Goal: Task Accomplishment & Management: Use online tool/utility

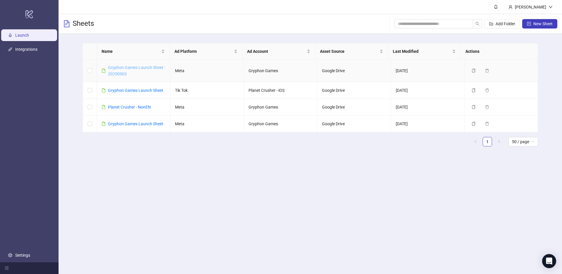
click at [142, 67] on link "Gryphon Games Launch Sheet - 20250903" at bounding box center [136, 70] width 57 height 11
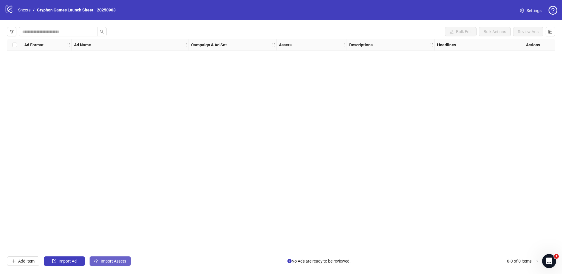
click at [97, 262] on icon "cloud-upload" at bounding box center [96, 261] width 4 height 4
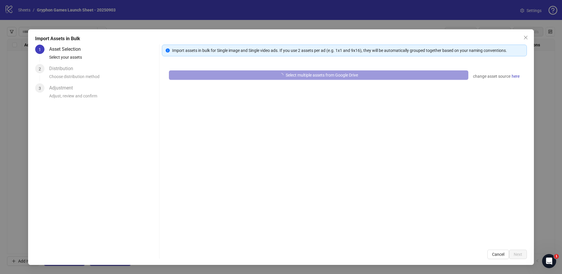
click at [352, 71] on button "Select multiple assets from Google Drive" at bounding box center [319, 74] width 300 height 9
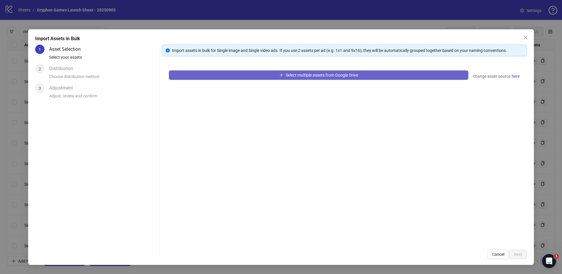
click at [325, 76] on span "Select multiple assets from Google Drive" at bounding box center [322, 75] width 72 height 5
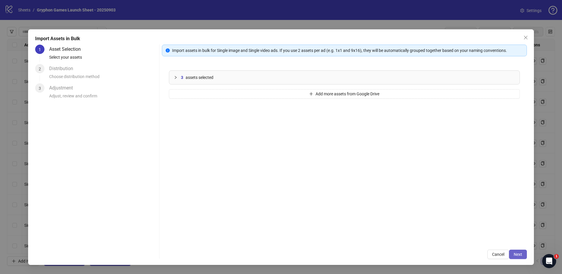
click at [520, 256] on span "Next" at bounding box center [518, 254] width 8 height 5
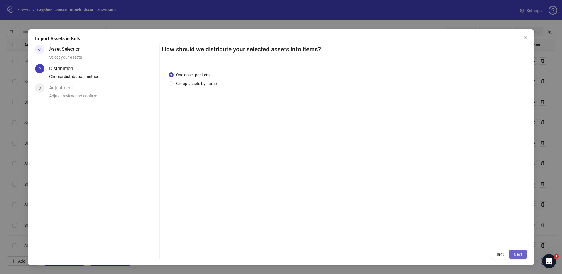
click at [524, 254] on button "Next" at bounding box center [518, 253] width 18 height 9
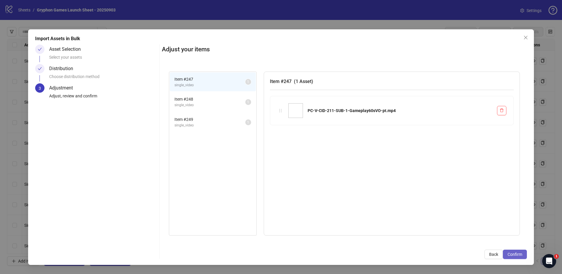
click at [522, 252] on button "Confirm" at bounding box center [515, 253] width 24 height 9
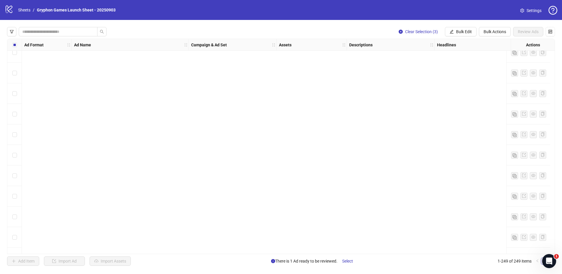
scroll to position [4904, 0]
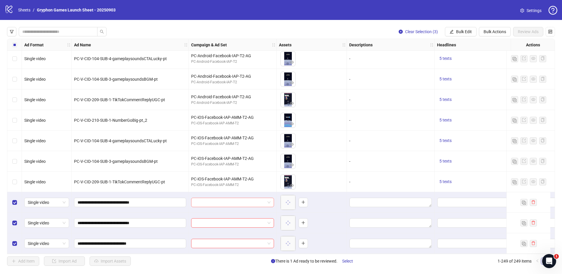
click at [256, 201] on input "search" at bounding box center [230, 202] width 71 height 9
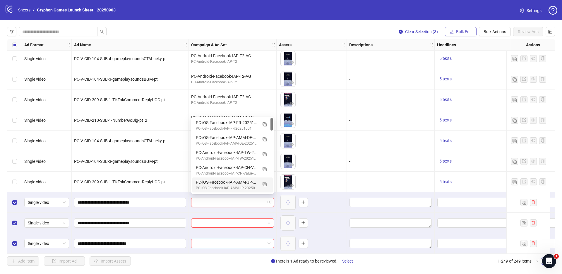
click at [471, 30] on span "Bulk Edit" at bounding box center [464, 31] width 16 height 5
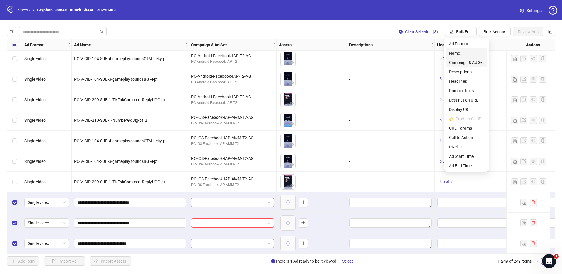
click at [468, 60] on span "Campaign & Ad Set" at bounding box center [466, 62] width 35 height 6
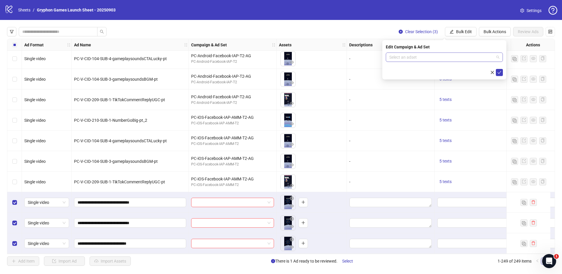
click at [414, 57] on input "search" at bounding box center [442, 57] width 105 height 9
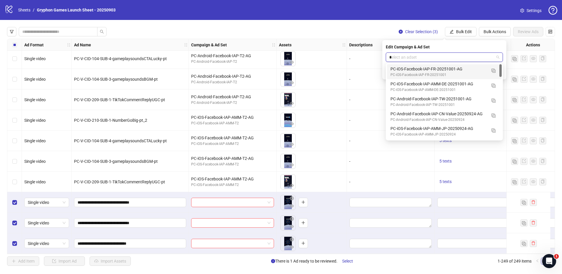
type input "**"
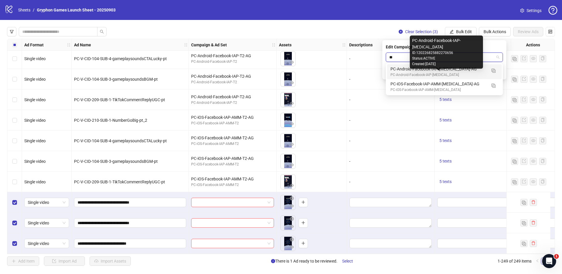
click at [450, 73] on div "PC-Android-Facebook-IAP-[MEDICAL_DATA]" at bounding box center [439, 75] width 96 height 6
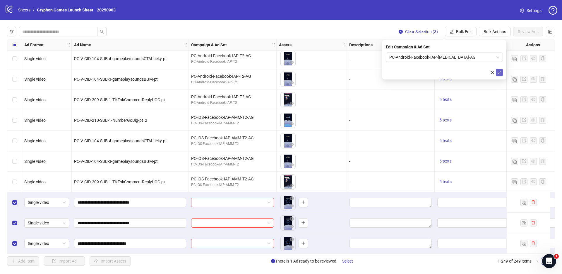
click at [500, 71] on icon "check" at bounding box center [500, 72] width 4 height 4
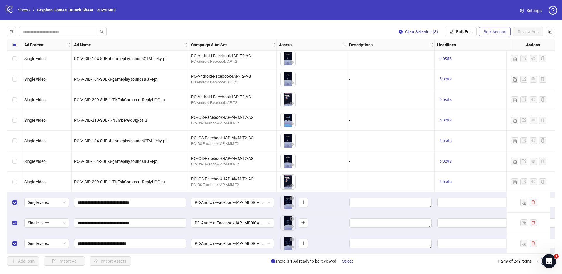
click at [500, 31] on span "Bulk Actions" at bounding box center [495, 31] width 23 height 5
click at [452, 33] on icon "edit" at bounding box center [452, 32] width 4 height 4
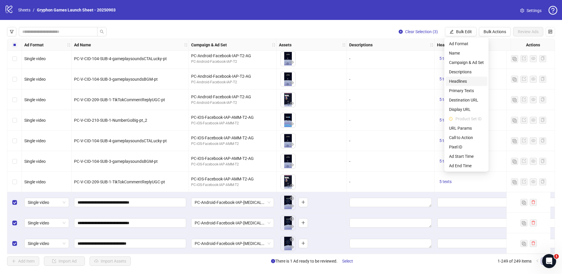
drag, startPoint x: 465, startPoint y: 83, endPoint x: 561, endPoint y: 89, distance: 96.5
click at [465, 83] on span "Headlines" at bounding box center [466, 81] width 35 height 6
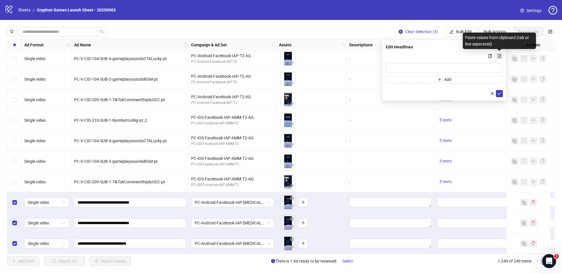
click at [500, 56] on icon "file-add" at bounding box center [499, 56] width 3 height 4
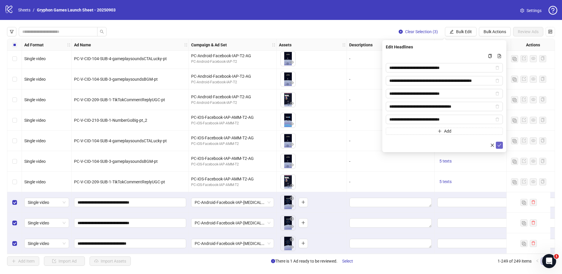
click at [500, 146] on icon "check" at bounding box center [500, 145] width 4 height 4
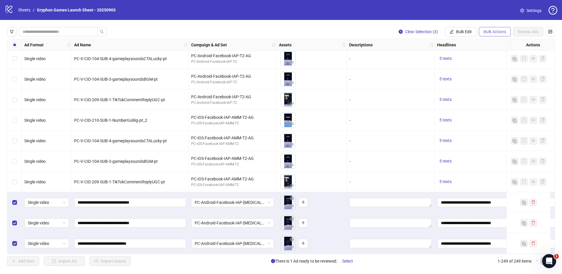
click at [499, 29] on button "Bulk Actions" at bounding box center [495, 31] width 32 height 9
drag, startPoint x: 454, startPoint y: 33, endPoint x: 460, endPoint y: 35, distance: 6.7
click at [454, 33] on button "Bulk Edit" at bounding box center [461, 31] width 32 height 9
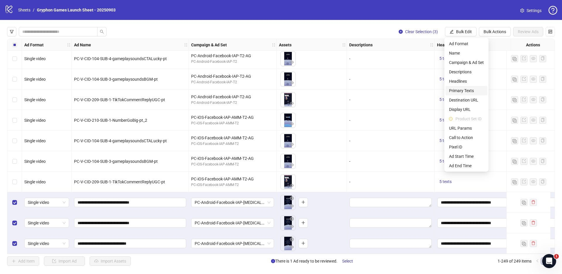
drag, startPoint x: 470, startPoint y: 91, endPoint x: 530, endPoint y: 95, distance: 60.2
click at [470, 90] on span "Primary Texts" at bounding box center [466, 90] width 35 height 6
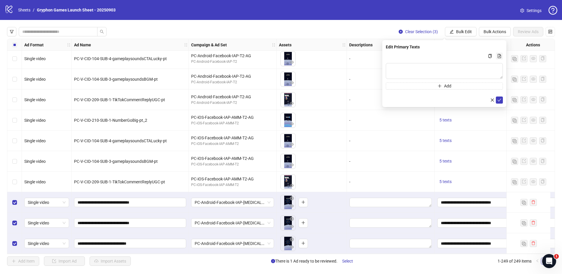
click at [500, 54] on icon "file-add" at bounding box center [500, 56] width 4 height 4
type textarea "**********"
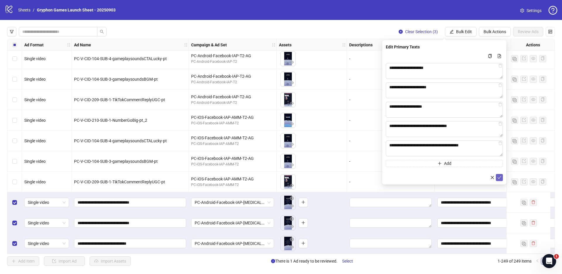
click at [498, 174] on button "submit" at bounding box center [499, 177] width 7 height 7
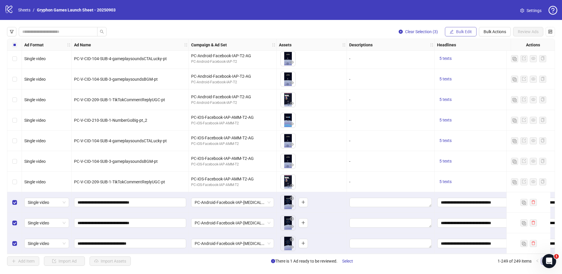
click at [463, 32] on span "Bulk Edit" at bounding box center [464, 31] width 16 height 5
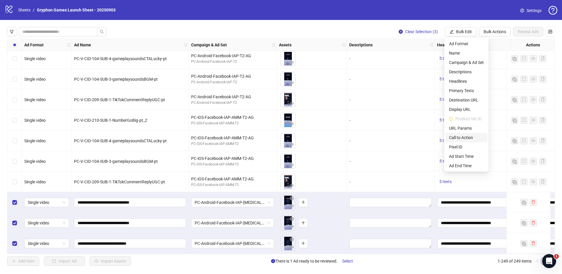
click at [466, 140] on span "Call to Action" at bounding box center [466, 137] width 35 height 6
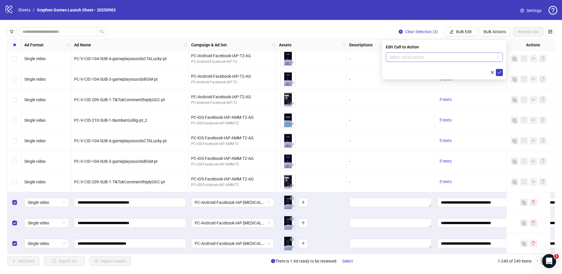
click at [435, 59] on input "search" at bounding box center [442, 57] width 105 height 9
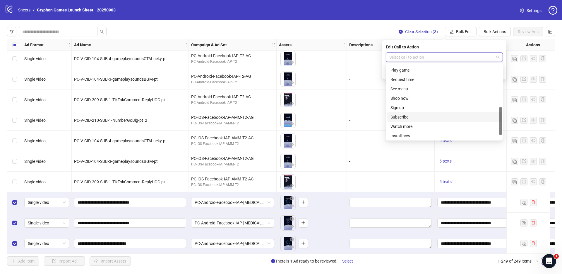
scroll to position [110, 0]
click at [410, 69] on div "Play game" at bounding box center [445, 71] width 108 height 6
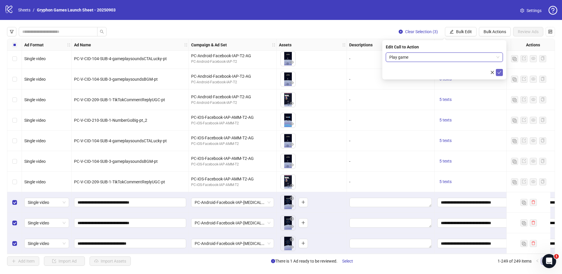
click at [499, 72] on icon "check" at bounding box center [500, 72] width 4 height 4
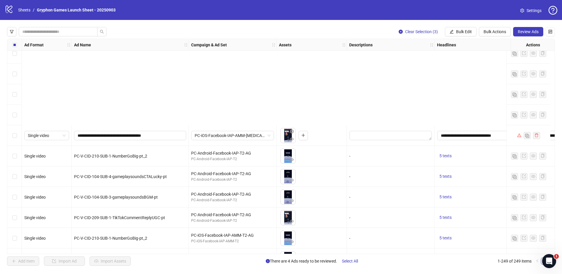
scroll to position [4901, 0]
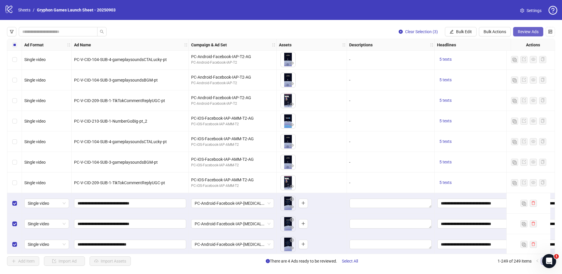
click at [532, 32] on span "Review Ads" at bounding box center [528, 31] width 21 height 5
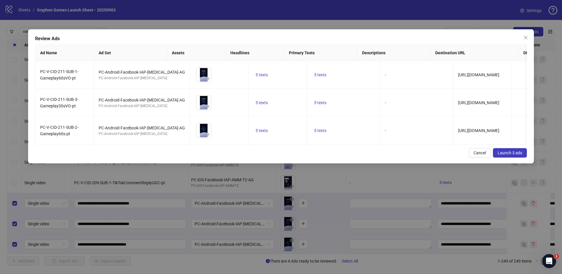
click at [482, 155] on span "Cancel" at bounding box center [480, 152] width 12 height 5
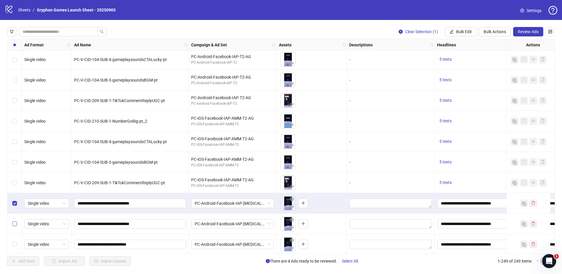
click at [16, 226] on label "Select row 248" at bounding box center [14, 223] width 5 height 6
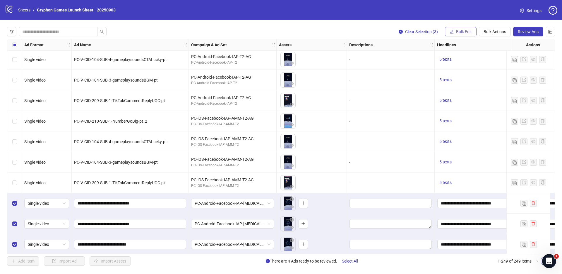
click at [451, 33] on icon "edit" at bounding box center [452, 32] width 4 height 4
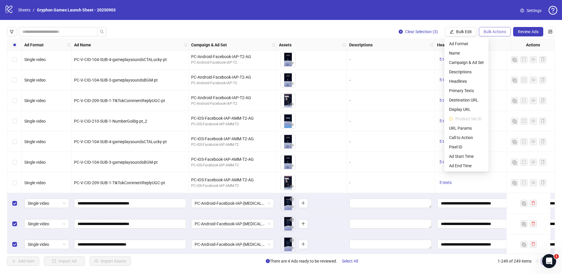
click at [496, 33] on span "Bulk Actions" at bounding box center [495, 31] width 23 height 5
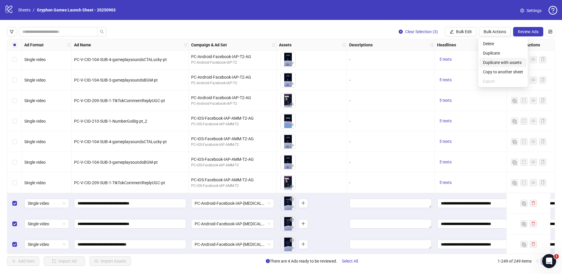
click at [506, 63] on span "Duplicate with assets" at bounding box center [503, 62] width 40 height 6
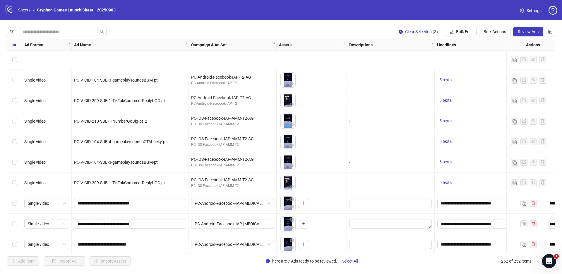
scroll to position [4966, 0]
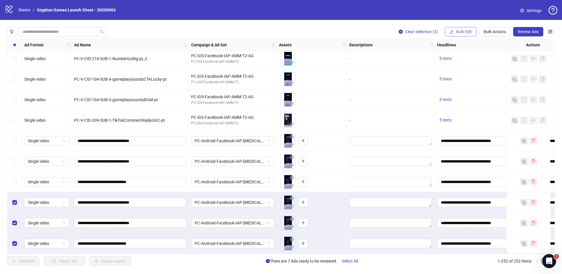
click at [465, 31] on span "Bulk Edit" at bounding box center [464, 31] width 16 height 5
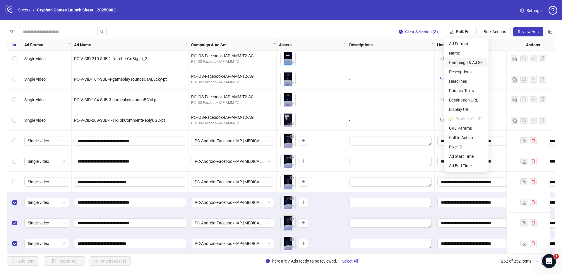
click at [467, 62] on span "Campaign & Ad Set" at bounding box center [466, 62] width 35 height 6
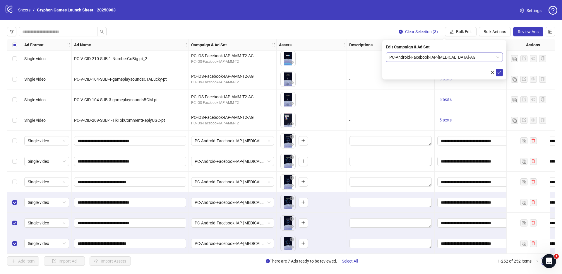
click at [434, 55] on span "PC-Android-Facebook-IAP-[MEDICAL_DATA]-AG" at bounding box center [445, 57] width 110 height 9
type input "*"
type input "**"
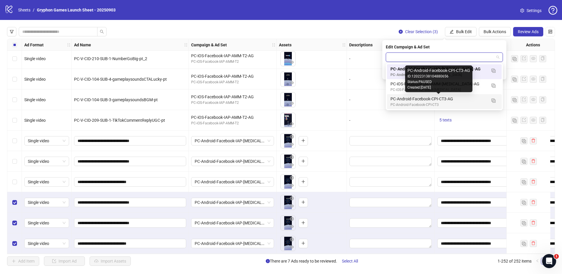
click at [445, 88] on div "Created: [DATE]" at bounding box center [439, 88] width 63 height 6
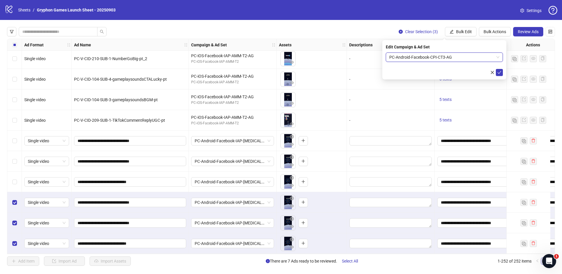
click at [443, 59] on span "PC-Android-Facebook-CPI-CT3-AG" at bounding box center [445, 57] width 110 height 9
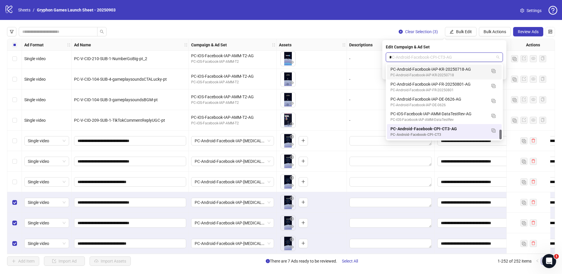
type input "**"
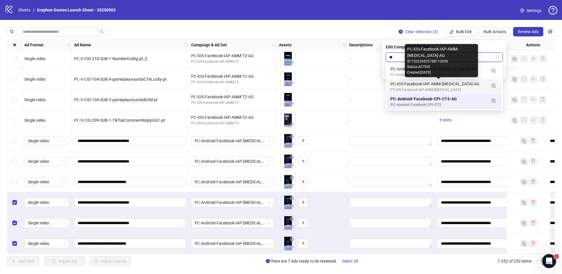
click at [455, 83] on div "PC-iOS-Facebook-IAP-AMM-[MEDICAL_DATA]-AG" at bounding box center [439, 84] width 96 height 6
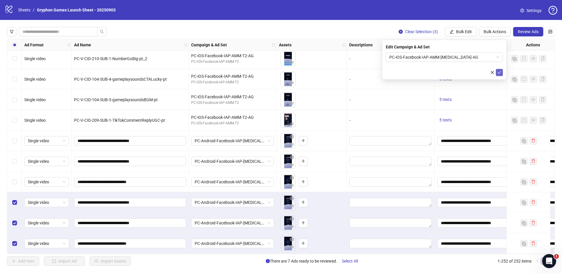
click at [500, 74] on span "submit" at bounding box center [500, 72] width 4 height 5
drag, startPoint x: 498, startPoint y: 26, endPoint x: 494, endPoint y: 29, distance: 4.4
click at [497, 26] on div "Clear Selection (3) Bulk Edit Bulk Actions Review Ads Ad Format Ad Name Campaig…" at bounding box center [281, 146] width 562 height 252
click at [493, 31] on span "Bulk Actions" at bounding box center [495, 31] width 23 height 5
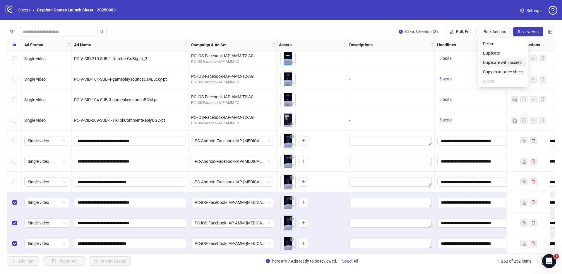
click at [506, 63] on span "Duplicate with assets" at bounding box center [503, 62] width 40 height 6
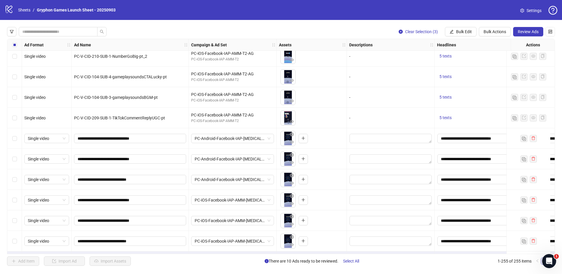
scroll to position [5027, 0]
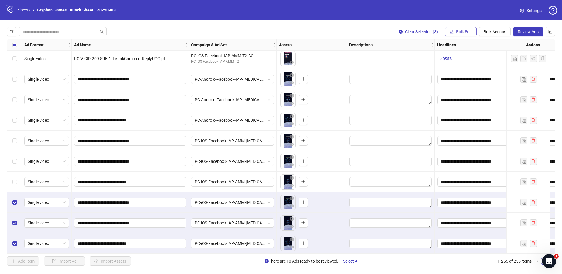
click at [456, 32] on span "Bulk Edit" at bounding box center [464, 31] width 16 height 5
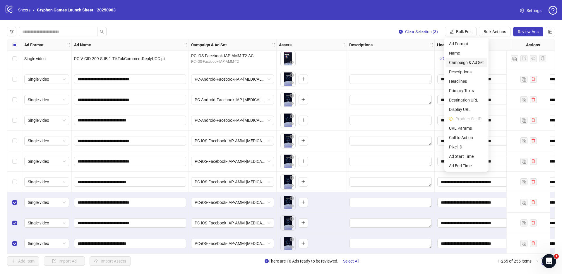
click at [468, 61] on span "Campaign & Ad Set" at bounding box center [466, 62] width 35 height 6
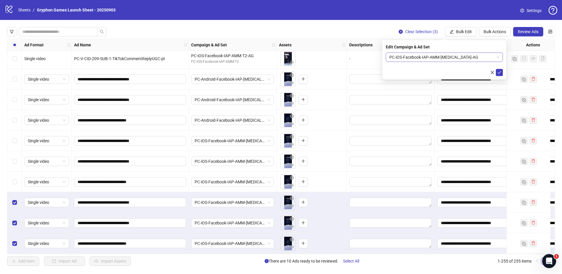
click at [440, 55] on span "PC-iOS-Facebook-IAP-AMM-[MEDICAL_DATA]-AG" at bounding box center [445, 57] width 110 height 9
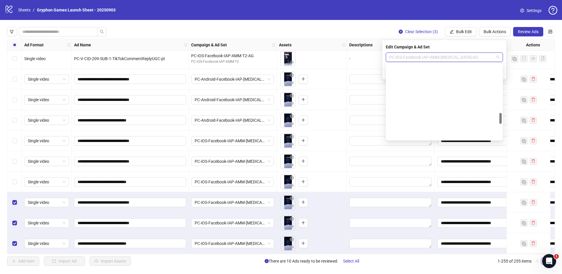
scroll to position [331, 0]
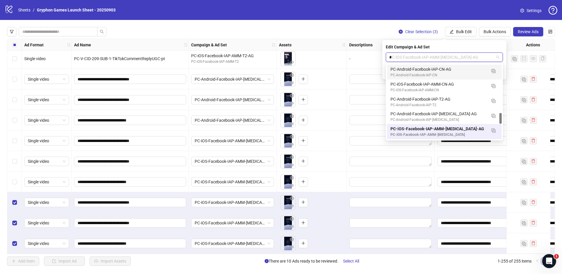
type input "**"
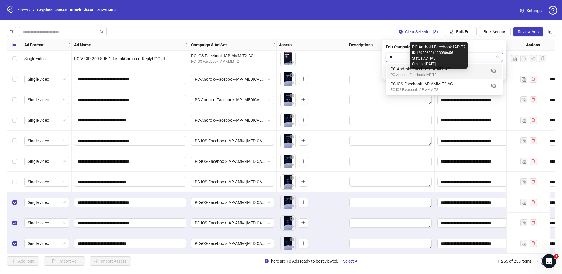
click at [447, 70] on div "PC-Android-Facebook-IAP-T2-AG" at bounding box center [439, 69] width 96 height 6
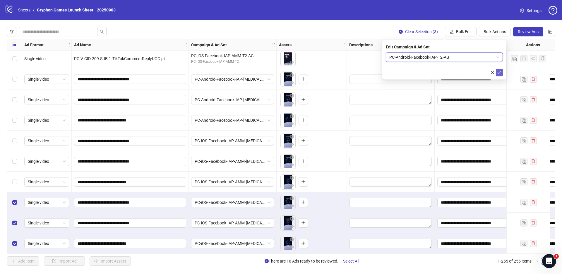
click at [499, 73] on icon "check" at bounding box center [500, 72] width 4 height 4
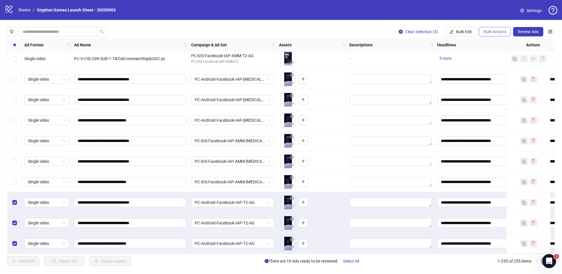
click at [496, 30] on span "Bulk Actions" at bounding box center [495, 31] width 23 height 5
click at [504, 64] on span "Duplicate with assets" at bounding box center [503, 62] width 40 height 6
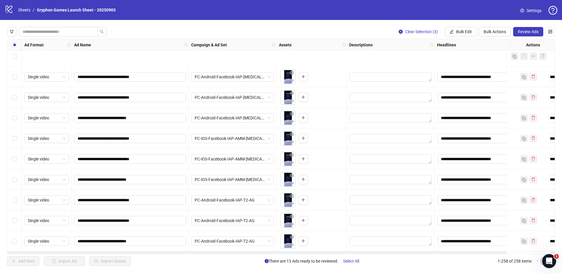
scroll to position [5089, 0]
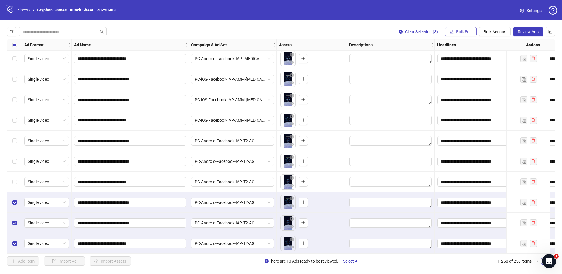
click at [464, 28] on button "Bulk Edit" at bounding box center [461, 31] width 32 height 9
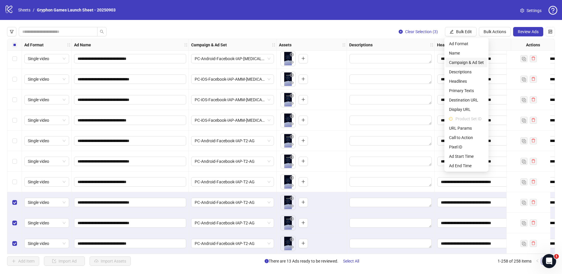
click at [472, 64] on span "Campaign & Ad Set" at bounding box center [466, 62] width 35 height 6
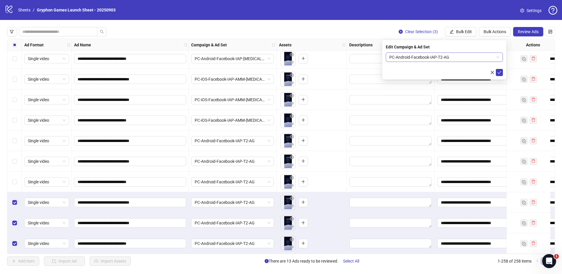
click at [431, 57] on span "PC-Android-Facebook-IAP-T2-AG" at bounding box center [445, 57] width 110 height 9
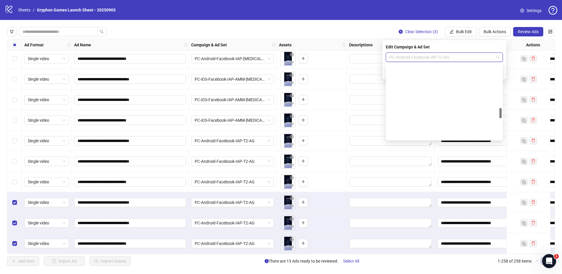
scroll to position [312, 0]
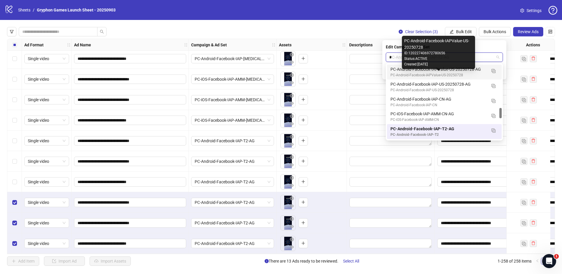
type input "**"
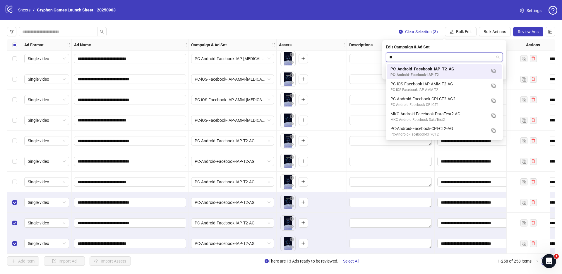
scroll to position [0, 0]
click at [447, 83] on div "PC-iOS-Facebook-IAP-AMM-T2-AG" at bounding box center [439, 84] width 96 height 6
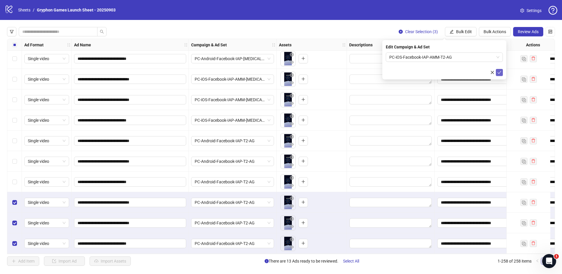
click at [502, 72] on button "submit" at bounding box center [499, 72] width 7 height 7
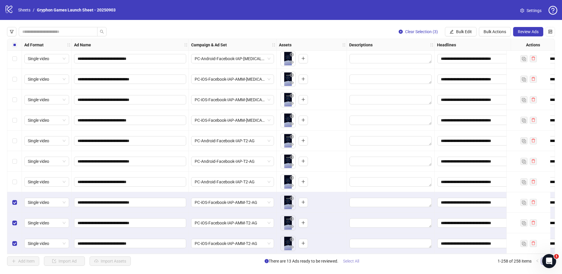
click at [356, 262] on span "Select All" at bounding box center [351, 260] width 16 height 5
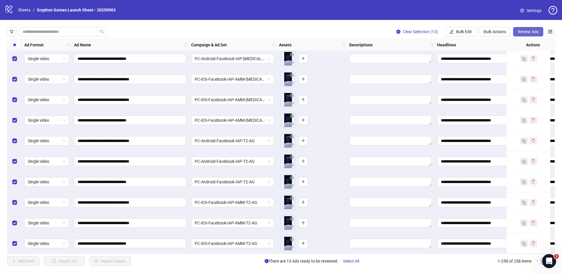
click at [533, 32] on span "Review Ads" at bounding box center [528, 31] width 21 height 5
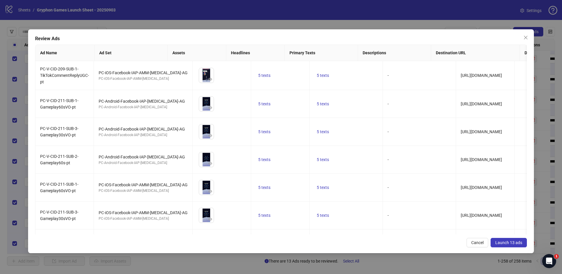
click at [506, 243] on span "Launch 13 ads" at bounding box center [509, 242] width 27 height 5
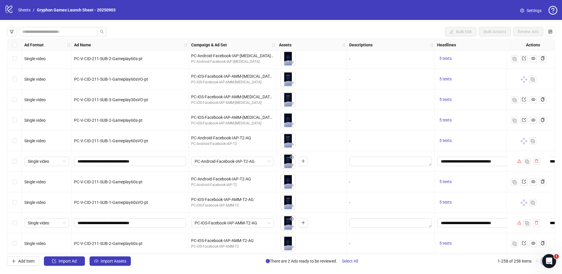
click at [350, 261] on span "Select All" at bounding box center [350, 260] width 16 height 5
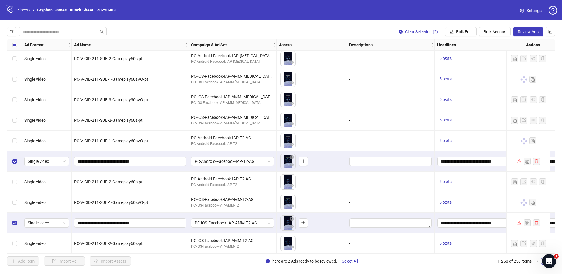
click at [532, 31] on span "Review Ads" at bounding box center [528, 31] width 21 height 5
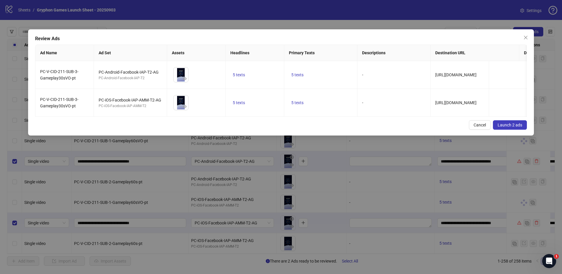
click at [505, 127] on span "Launch 2 ads" at bounding box center [510, 124] width 25 height 5
